Goal: Communication & Community: Connect with others

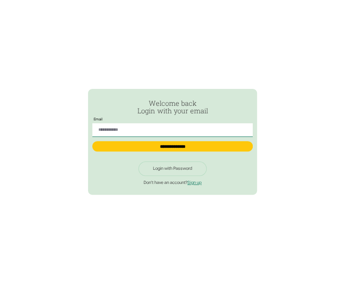
type input "**********"
click at [172, 169] on div "Login with Password" at bounding box center [172, 168] width 39 height 5
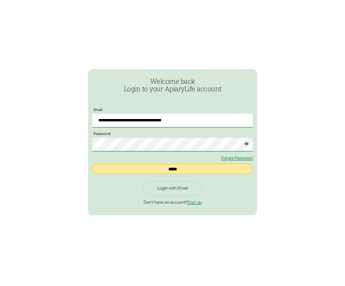
click at [174, 170] on input "*****" at bounding box center [172, 169] width 161 height 10
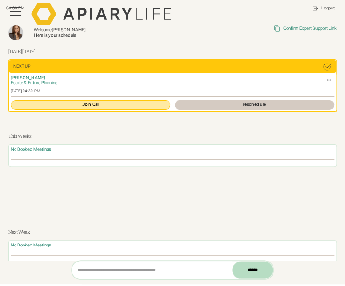
click at [89, 105] on link "Join Call" at bounding box center [91, 104] width 160 height 9
